Goal: Information Seeking & Learning: Find specific fact

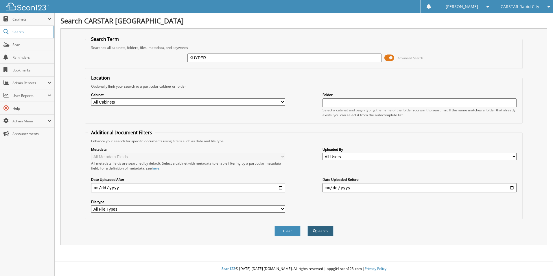
type input "KUYPER"
click at [324, 231] on button "Search" at bounding box center [321, 231] width 26 height 11
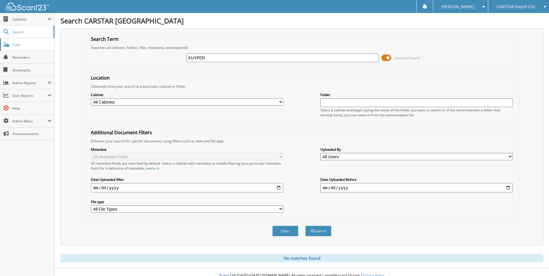
click at [29, 47] on link "Scan" at bounding box center [27, 44] width 54 height 12
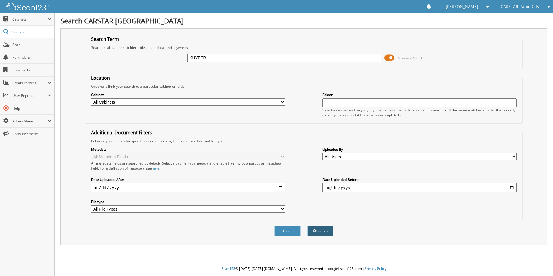
type input "KUYPER"
click at [315, 232] on span "submit" at bounding box center [314, 231] width 3 height 3
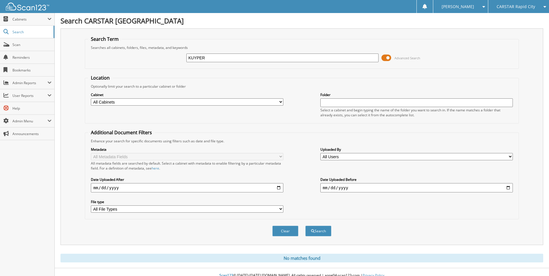
drag, startPoint x: 208, startPoint y: 57, endPoint x: 181, endPoint y: 61, distance: 27.2
click at [181, 61] on div "KUYPER Advanced Search" at bounding box center [301, 58] width 427 height 16
type input "513356"
click at [320, 230] on button "Search" at bounding box center [318, 231] width 26 height 11
